Goal: Task Accomplishment & Management: Complete application form

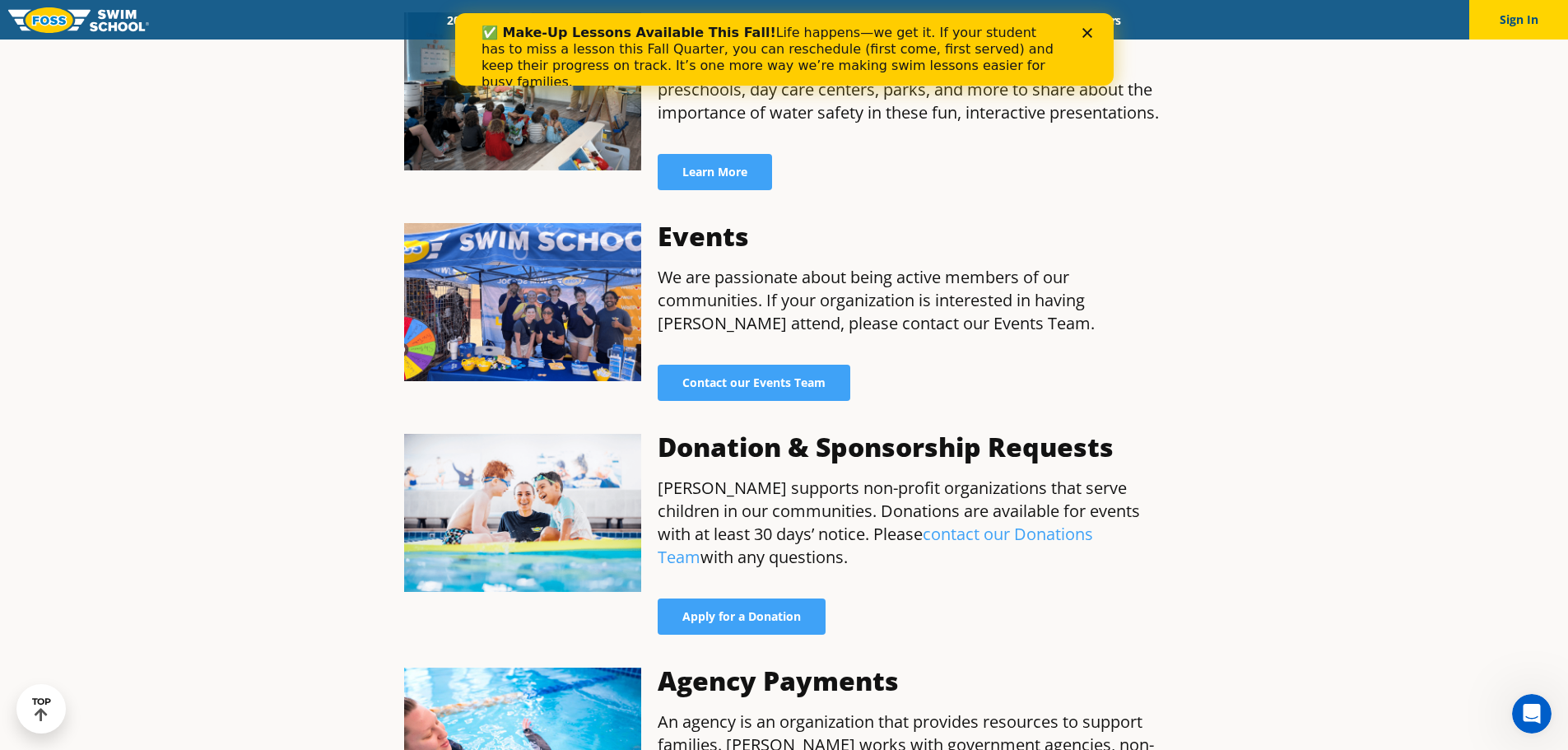
scroll to position [1071, 0]
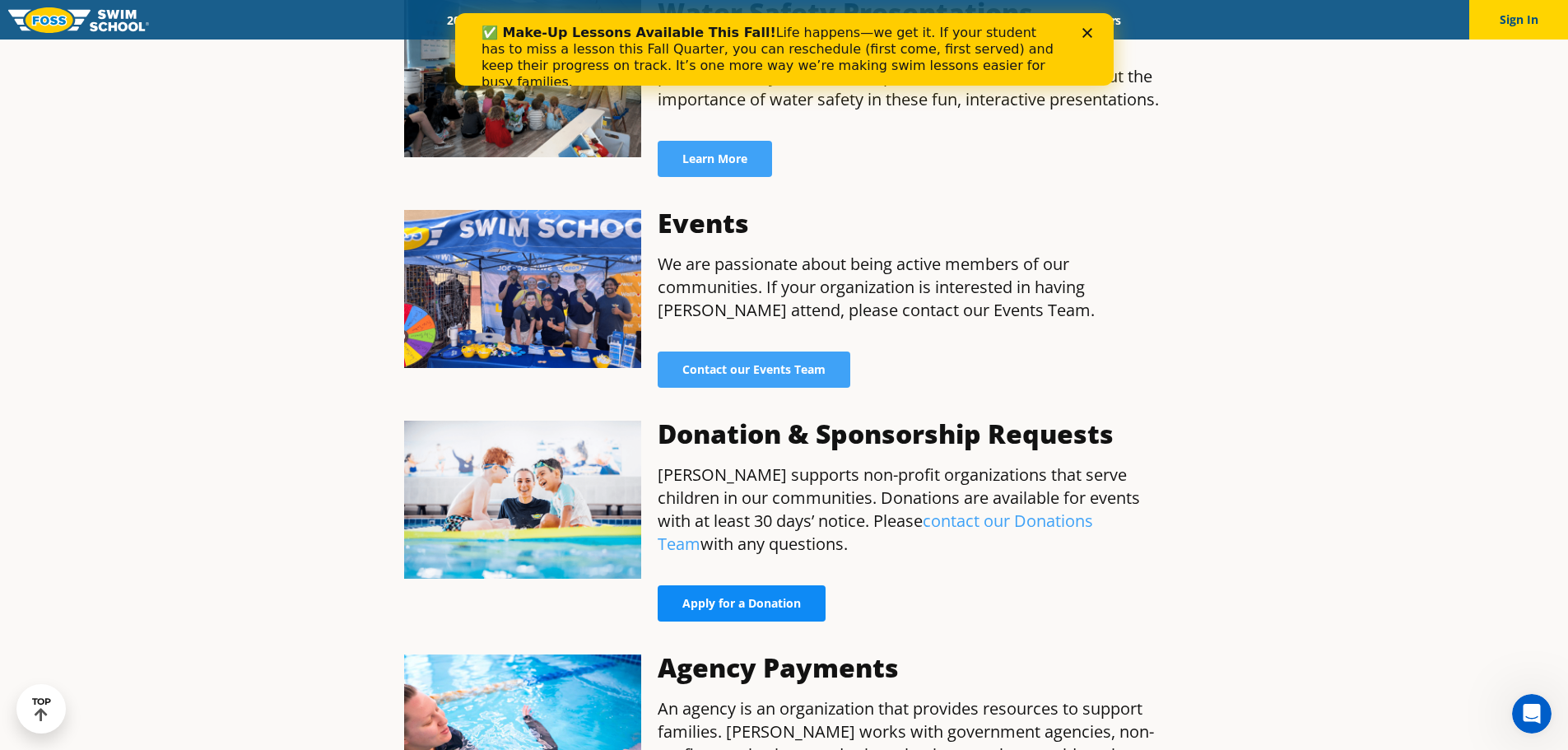
click at [774, 585] on link "Apply for a Donation" at bounding box center [741, 603] width 168 height 36
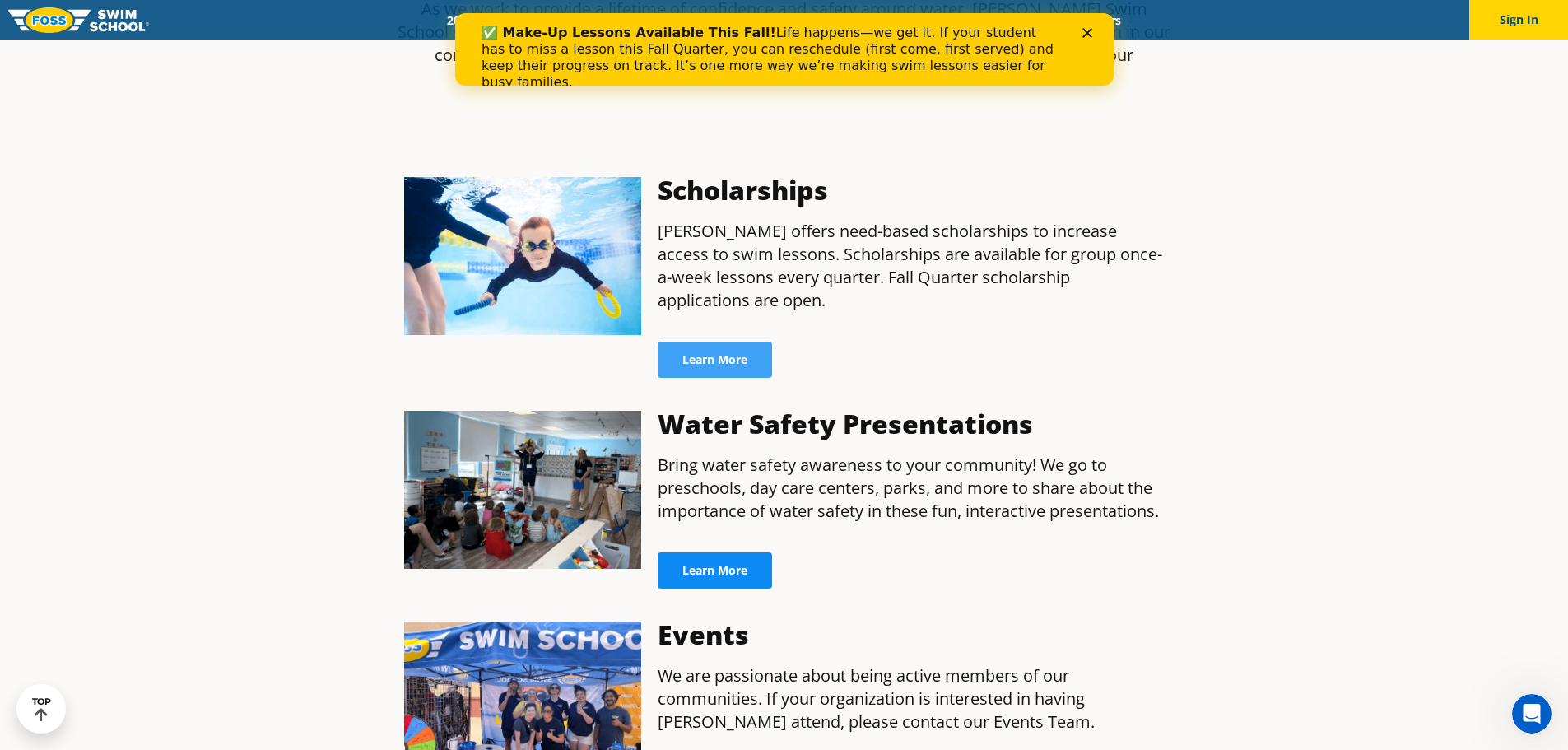
click at [734, 565] on span "Learn More" at bounding box center [715, 571] width 65 height 12
click at [724, 565] on span "Learn More" at bounding box center [715, 571] width 65 height 12
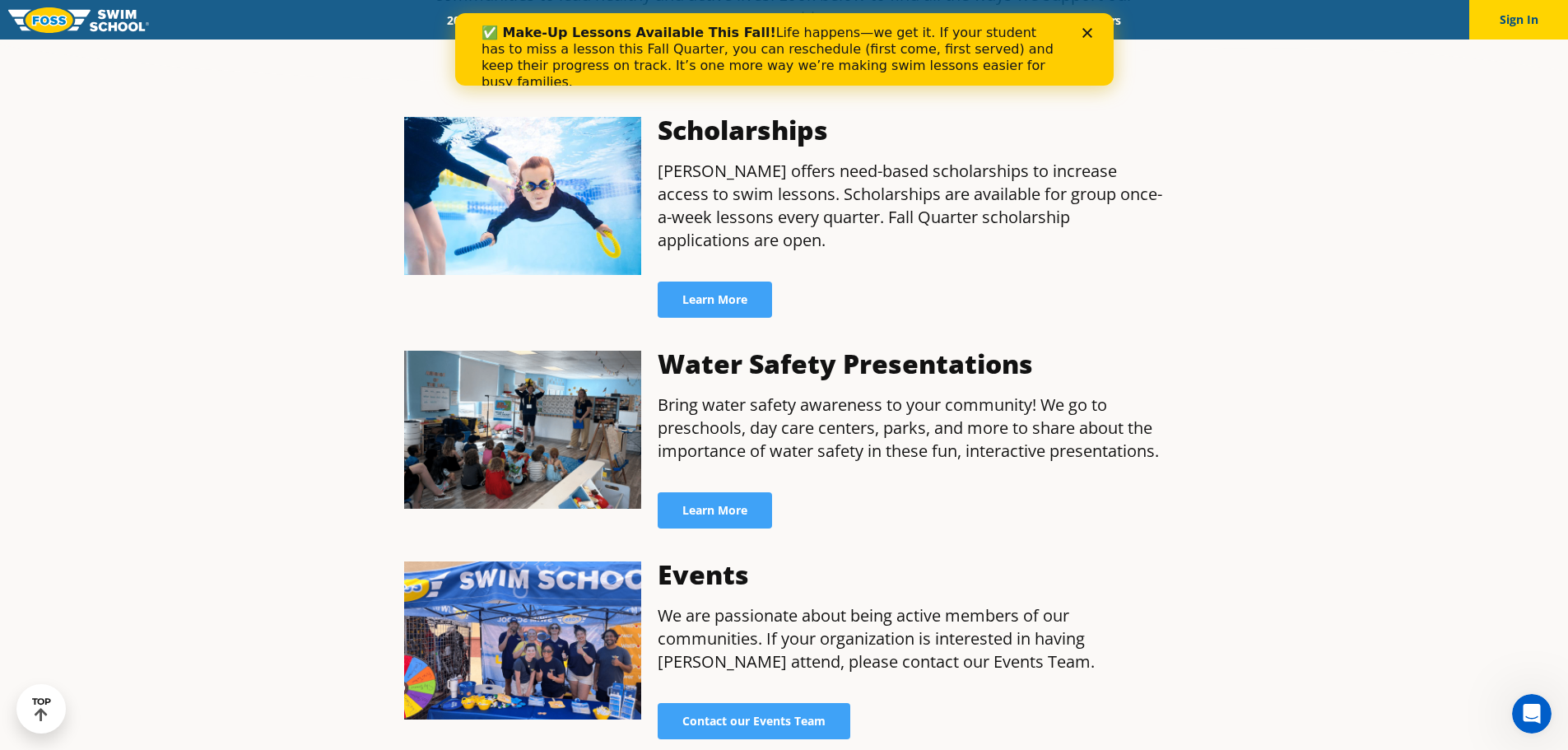
scroll to position [824, 0]
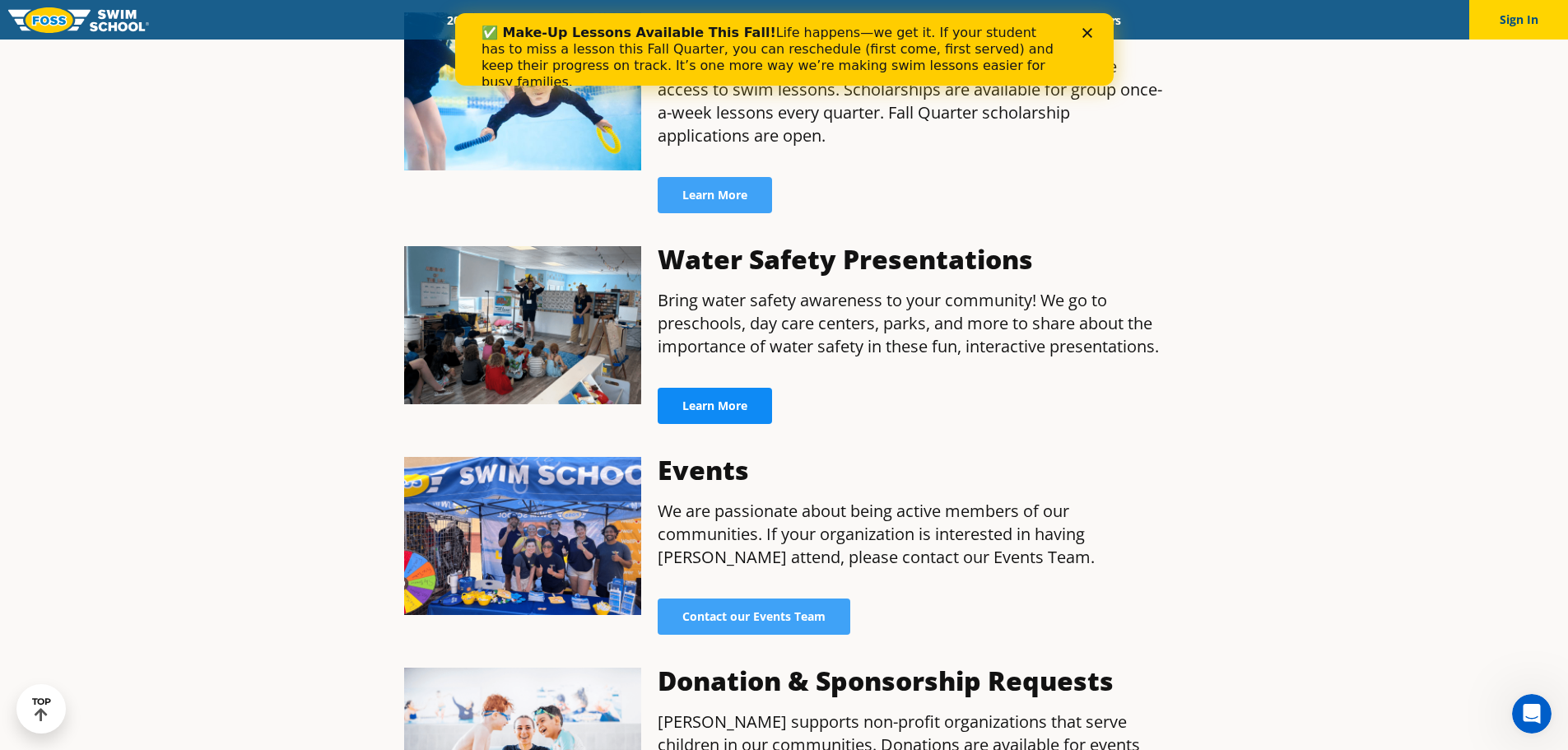
click at [742, 388] on link "Learn More" at bounding box center [715, 405] width 115 height 36
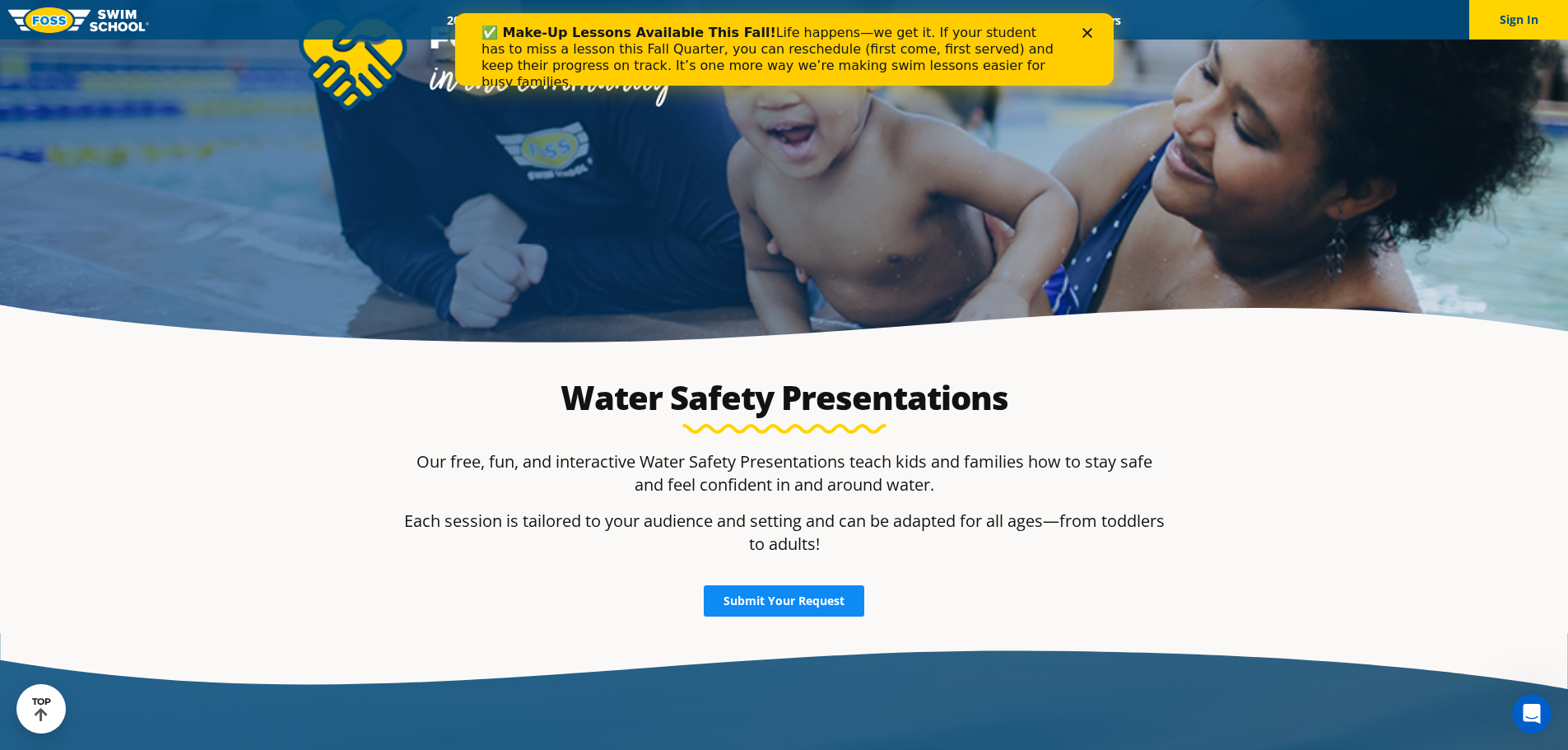
click at [733, 607] on span "Submit Your Request" at bounding box center [784, 601] width 121 height 12
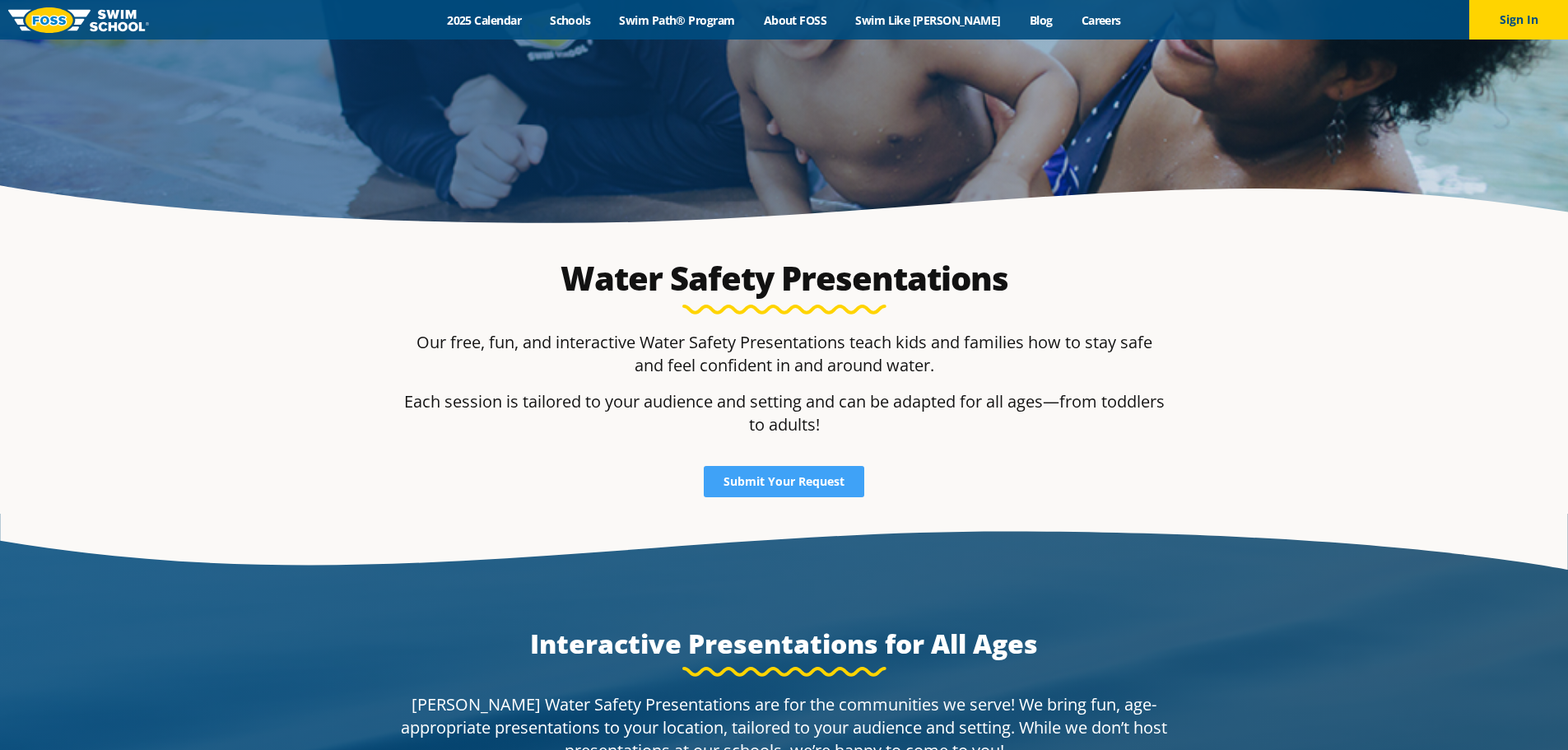
scroll to position [329, 0]
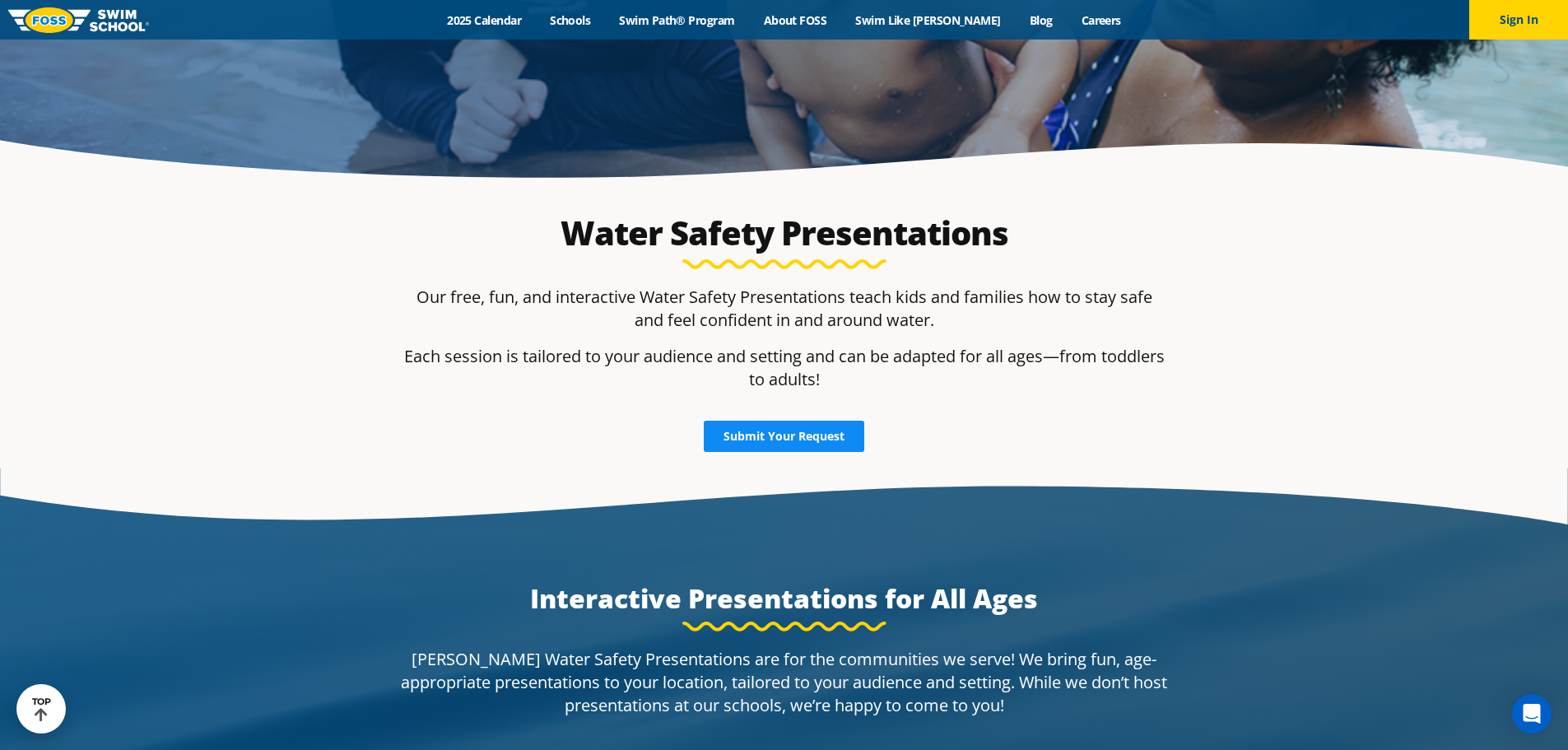
click at [795, 431] on span "Submit Your Request" at bounding box center [784, 437] width 121 height 12
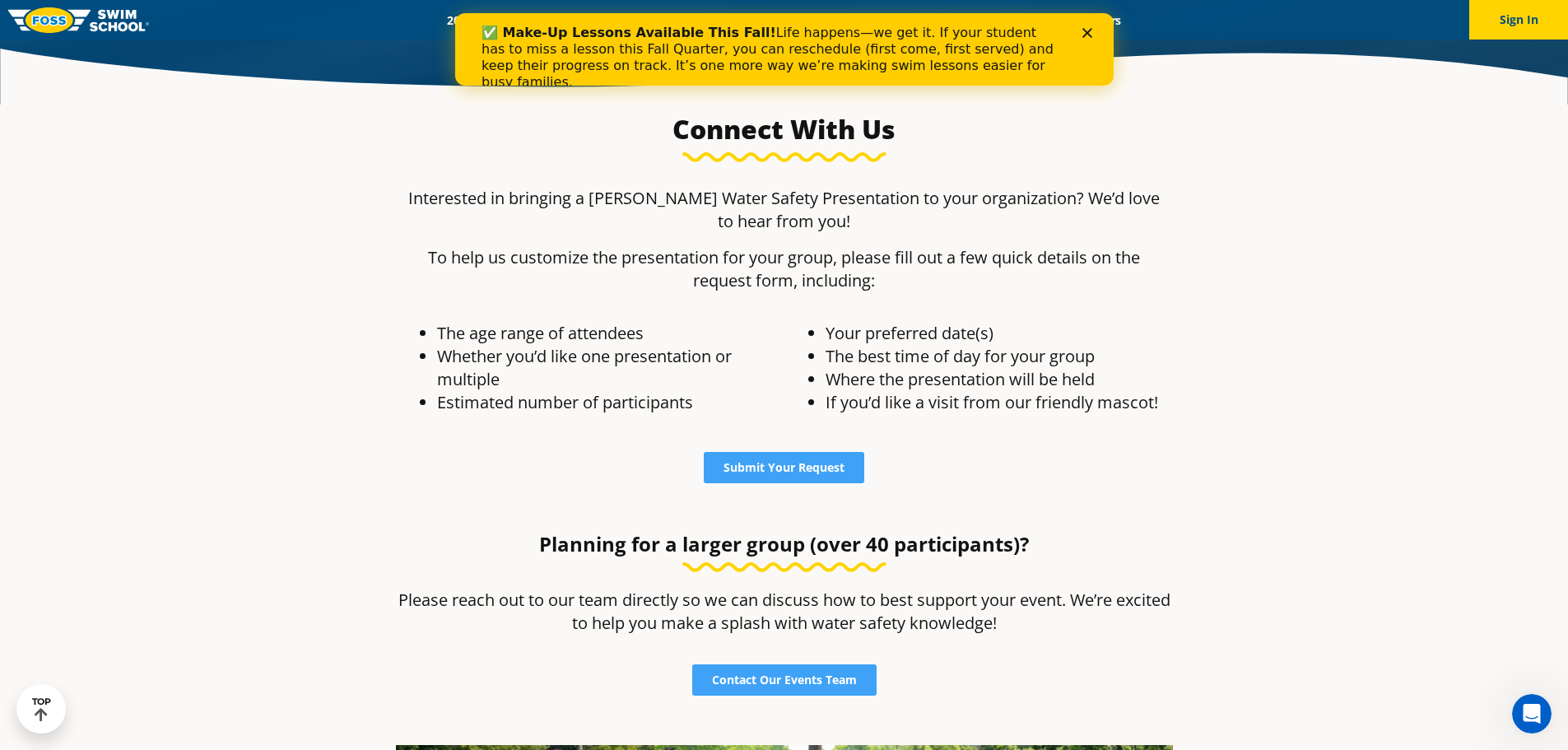
scroll to position [1317, 0]
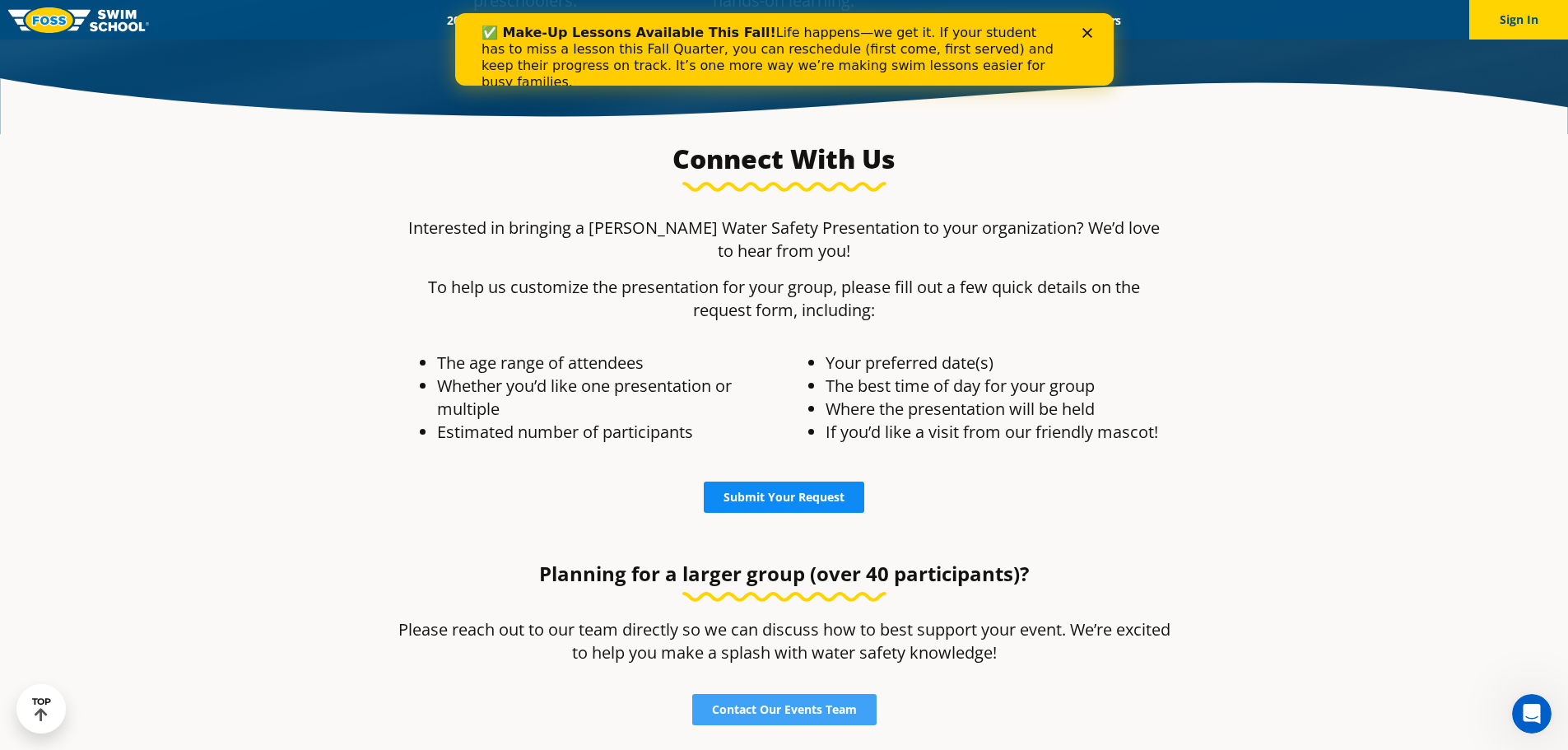
click at [780, 498] on span "Submit Your Request" at bounding box center [784, 497] width 121 height 12
